Goal: Navigation & Orientation: Find specific page/section

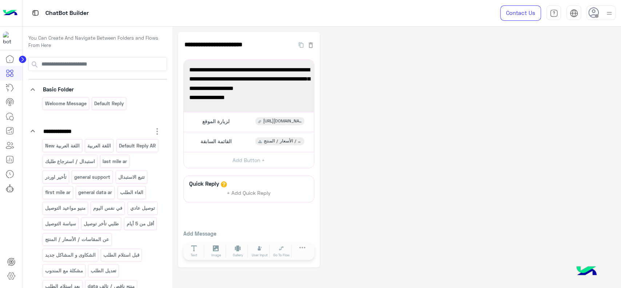
click at [0, 230] on div at bounding box center [11, 170] width 23 height 237
click at [594, 81] on div "**********" at bounding box center [396, 149] width 437 height 235
click at [14, 11] on img at bounding box center [10, 12] width 15 height 15
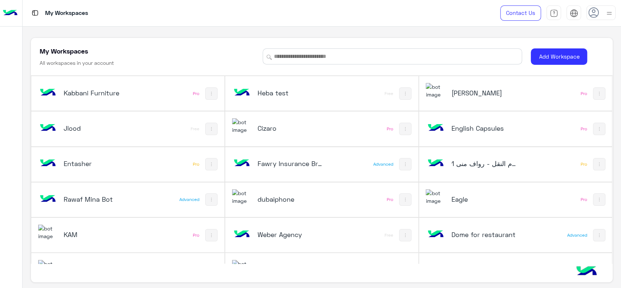
click at [264, 134] on div "Cizaro" at bounding box center [286, 128] width 108 height 21
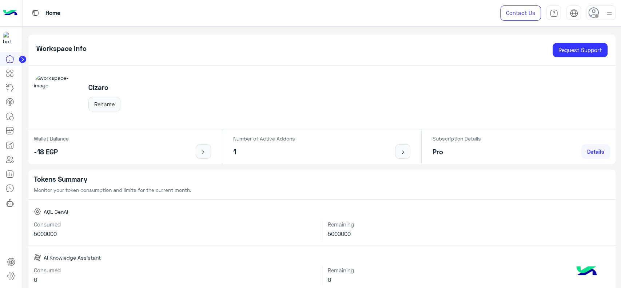
click at [0, 220] on div at bounding box center [11, 170] width 23 height 237
click at [609, 110] on div "Cizaro Rename" at bounding box center [321, 97] width 587 height 63
